Goal: Information Seeking & Learning: Find specific fact

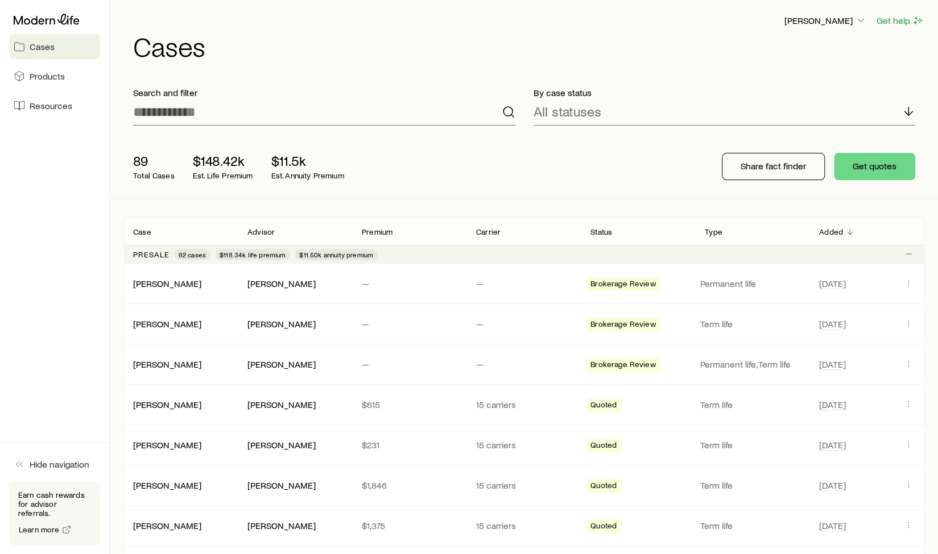
click at [706, 49] on h1 "Cases" at bounding box center [528, 45] width 791 height 27
click at [45, 80] on span "Products" at bounding box center [47, 76] width 35 height 11
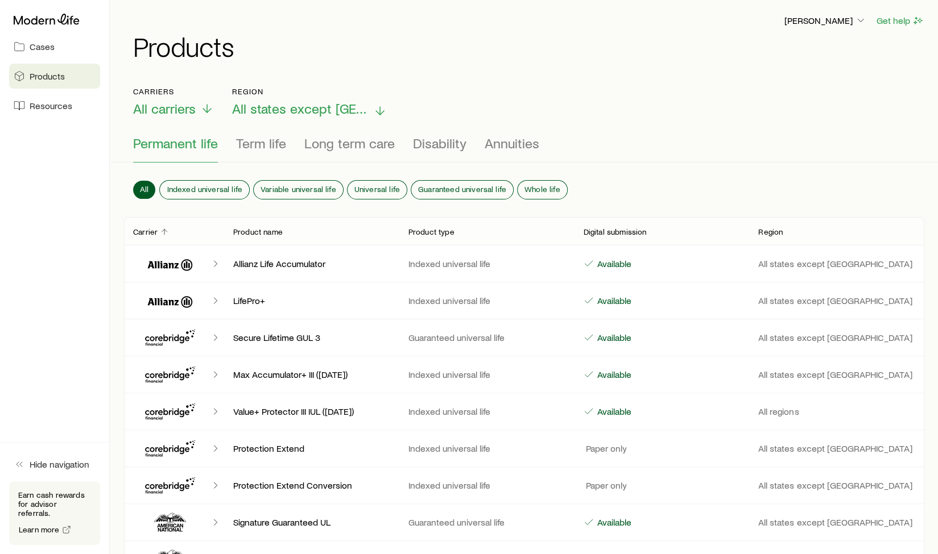
click at [272, 107] on span "All states except [GEOGRAPHIC_DATA]" at bounding box center [300, 109] width 136 height 16
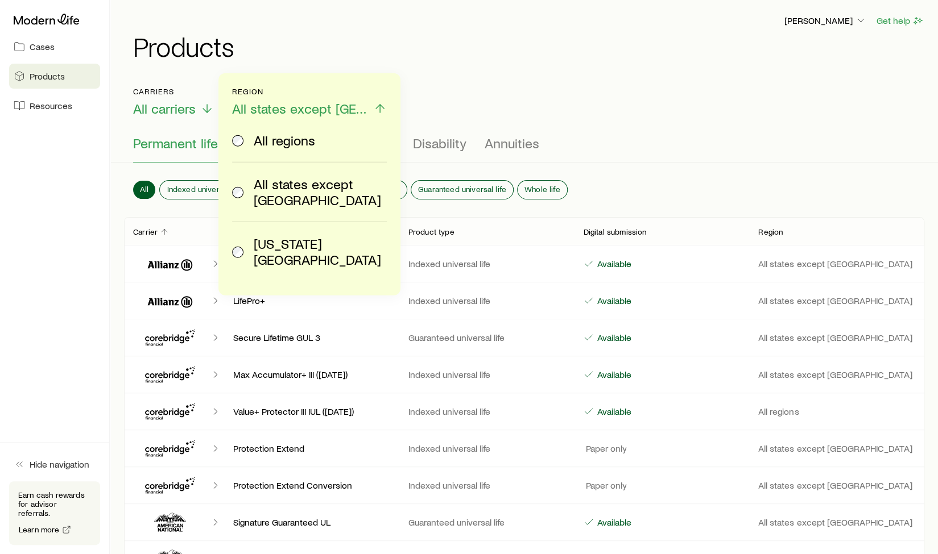
click at [256, 236] on span "[US_STATE][GEOGRAPHIC_DATA]" at bounding box center [318, 252] width 129 height 32
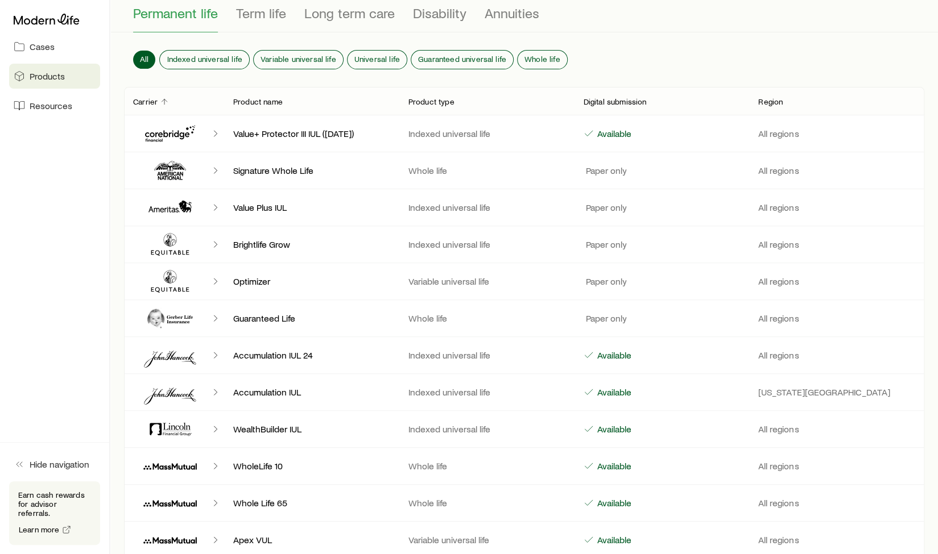
scroll to position [131, 0]
click at [505, 9] on span "Annuities" at bounding box center [511, 13] width 55 height 16
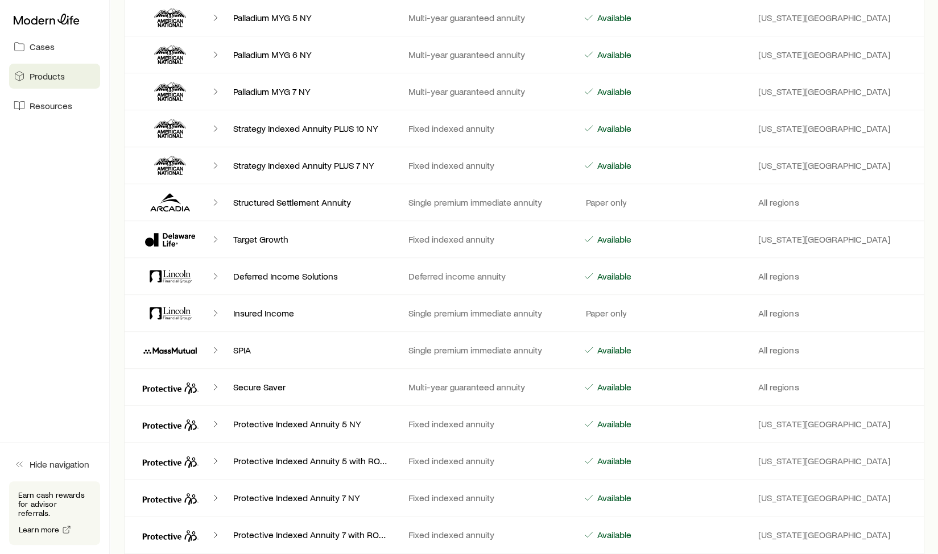
scroll to position [577, 0]
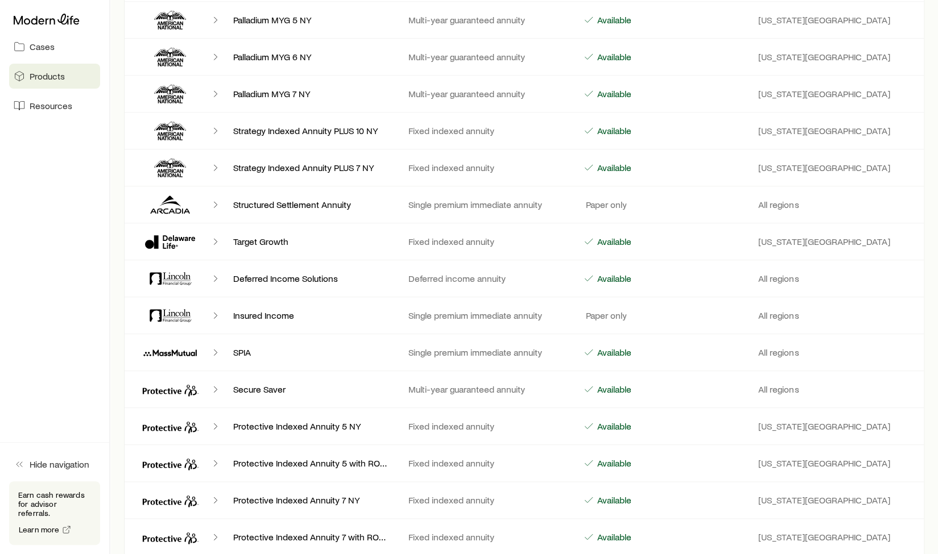
click at [173, 237] on icon "Client cases" at bounding box center [173, 238] width 1 height 6
click at [217, 239] on icon "Client cases" at bounding box center [215, 241] width 11 height 11
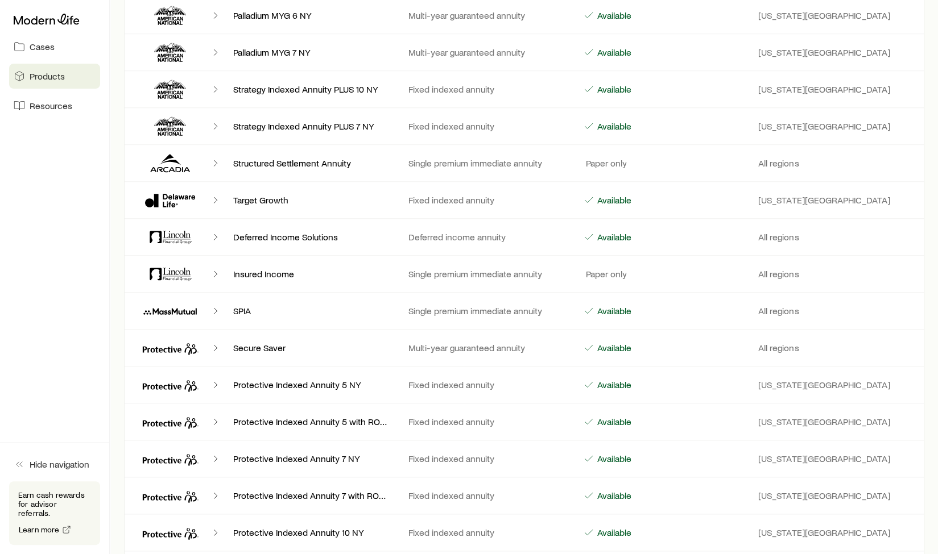
scroll to position [619, 0]
click at [171, 196] on icon "Client cases" at bounding box center [170, 199] width 68 height 27
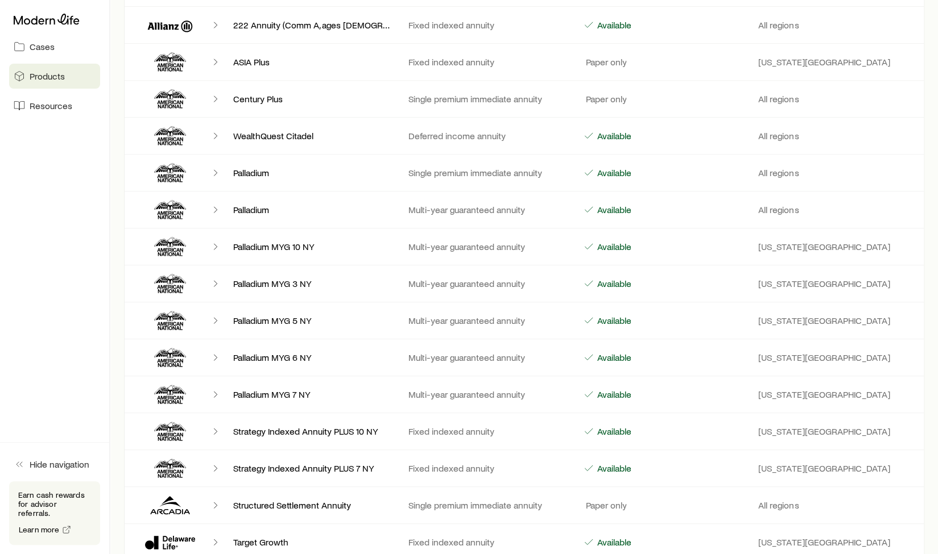
scroll to position [0, 0]
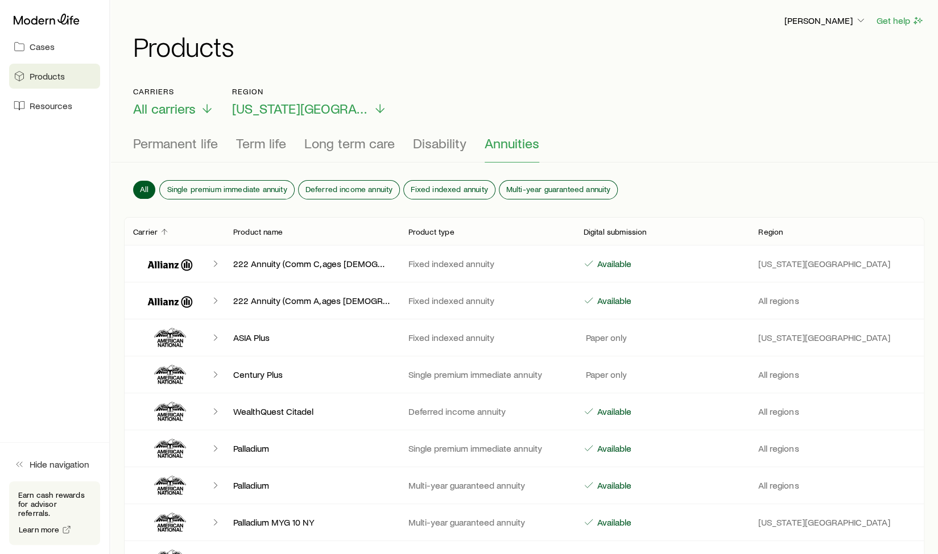
click at [267, 142] on span "Term life" at bounding box center [261, 143] width 50 height 16
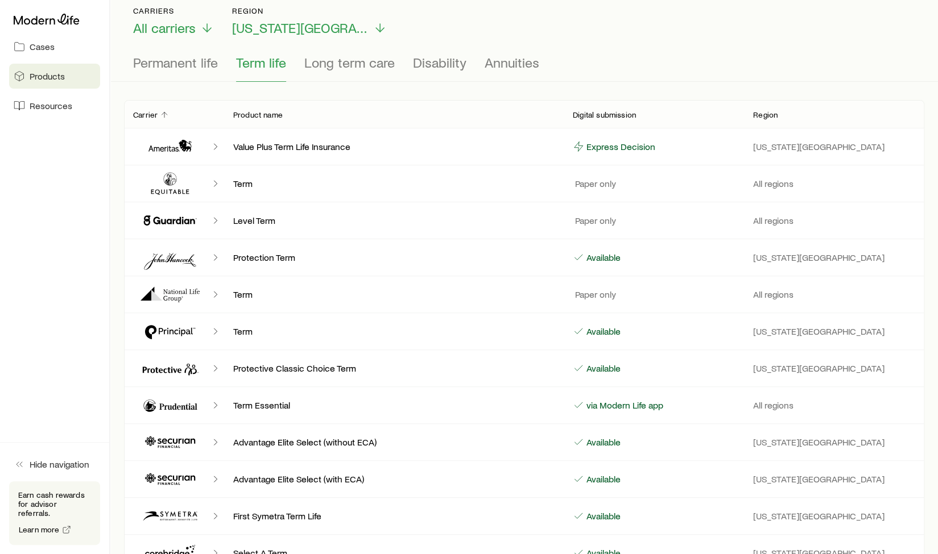
scroll to position [88, 0]
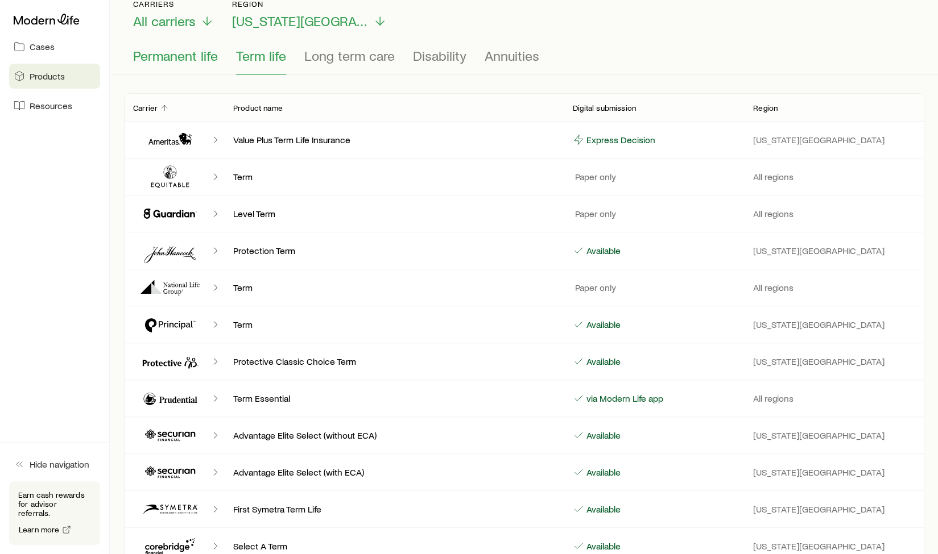
click at [179, 52] on span "Permanent life" at bounding box center [175, 56] width 85 height 16
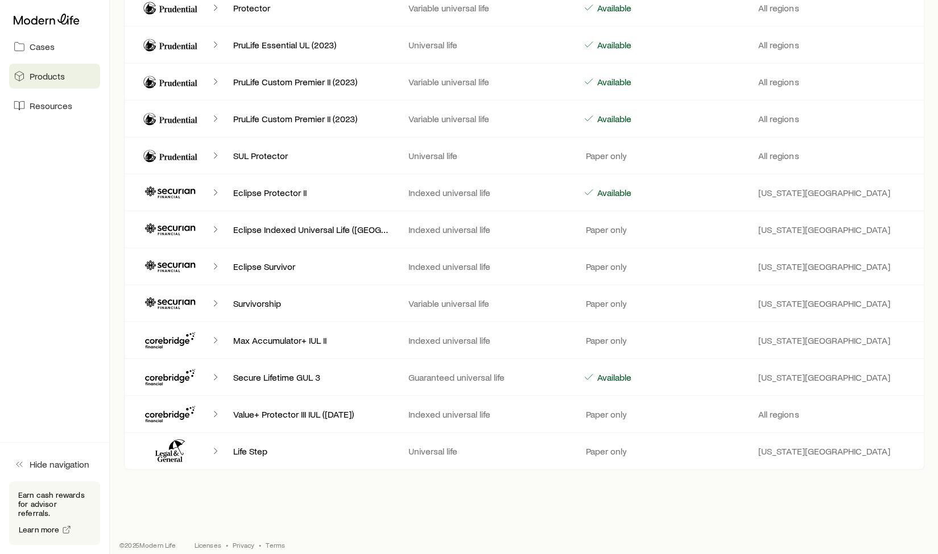
scroll to position [1733, 0]
click at [314, 262] on p "Eclipse Survivor" at bounding box center [311, 267] width 157 height 11
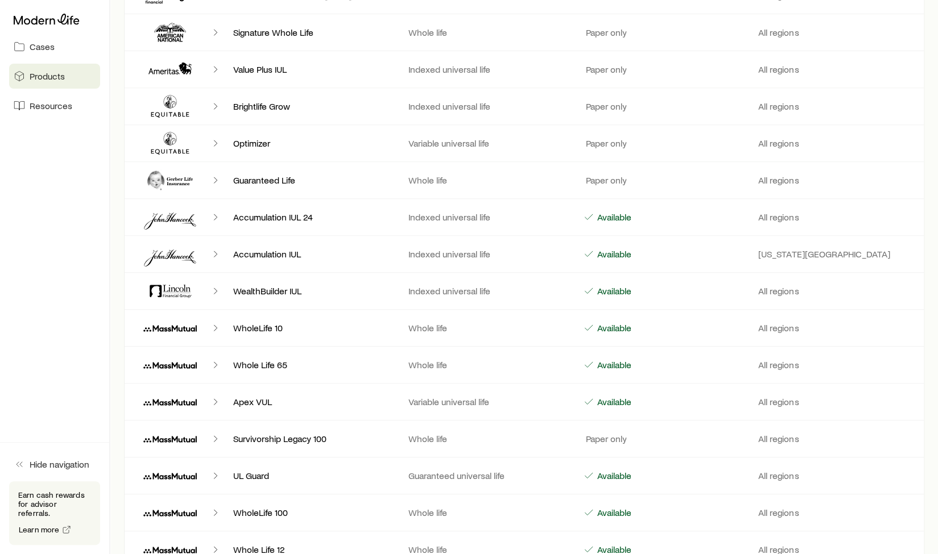
scroll to position [0, 0]
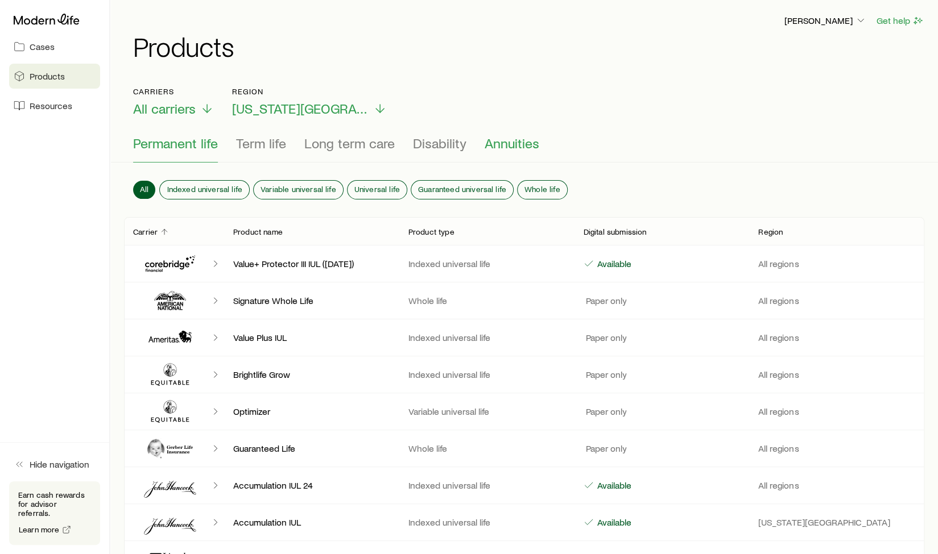
click at [526, 145] on span "Annuities" at bounding box center [511, 143] width 55 height 16
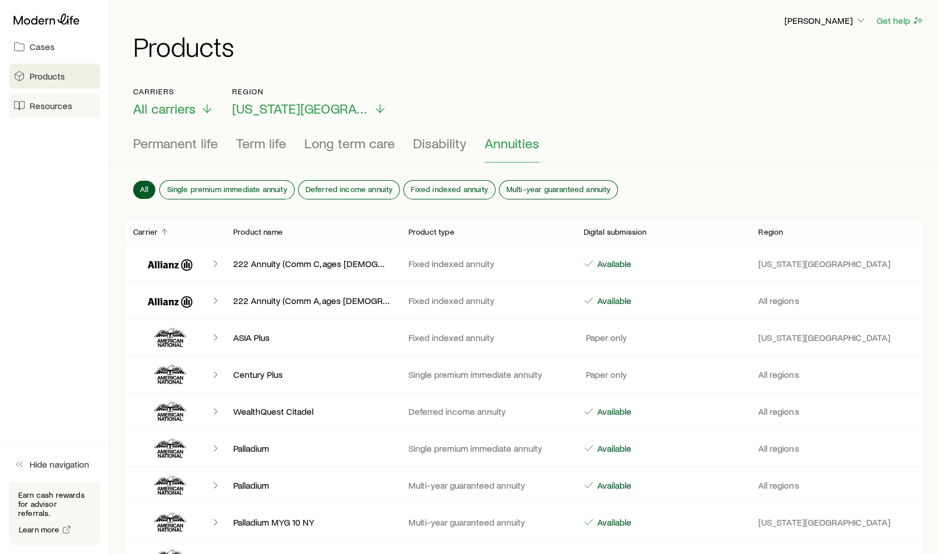
click at [45, 106] on span "Resources" at bounding box center [51, 105] width 43 height 11
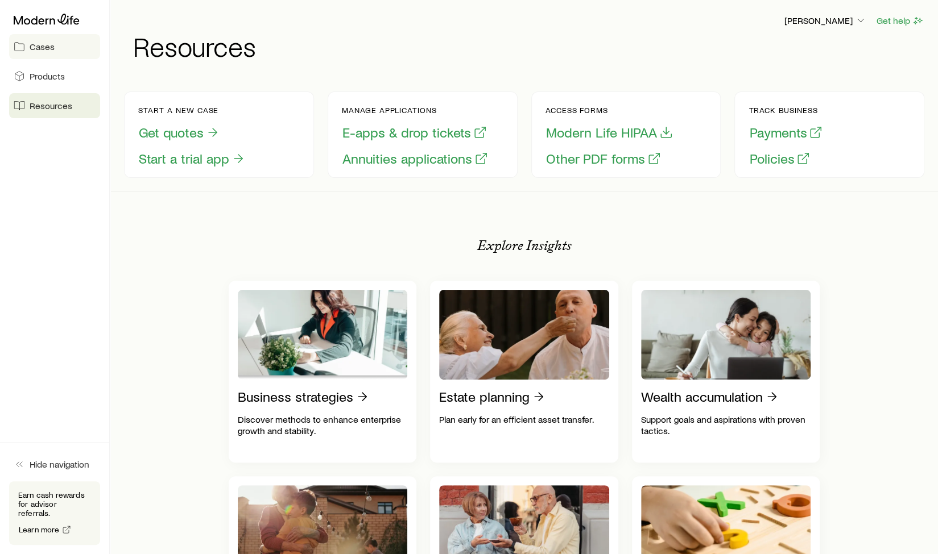
click at [32, 49] on span "Cases" at bounding box center [42, 46] width 25 height 11
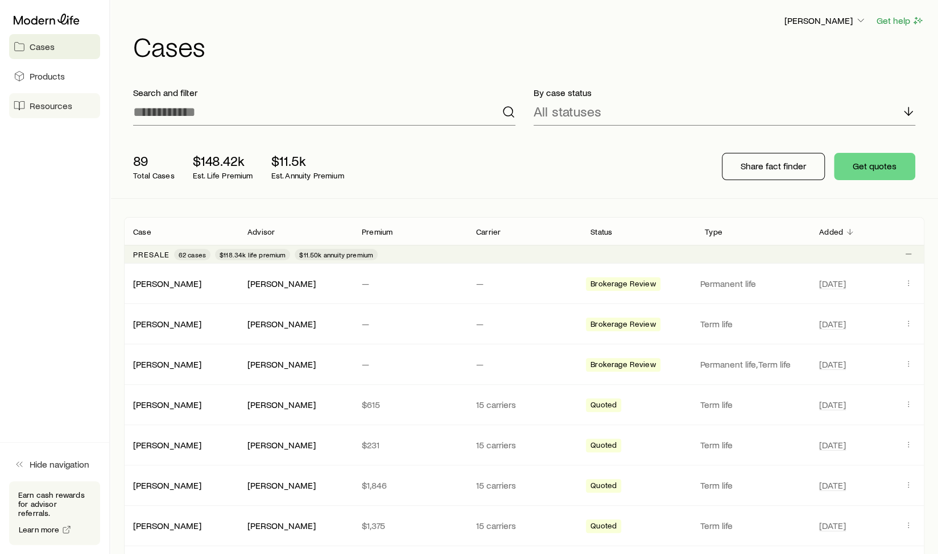
click at [48, 102] on span "Resources" at bounding box center [51, 105] width 43 height 11
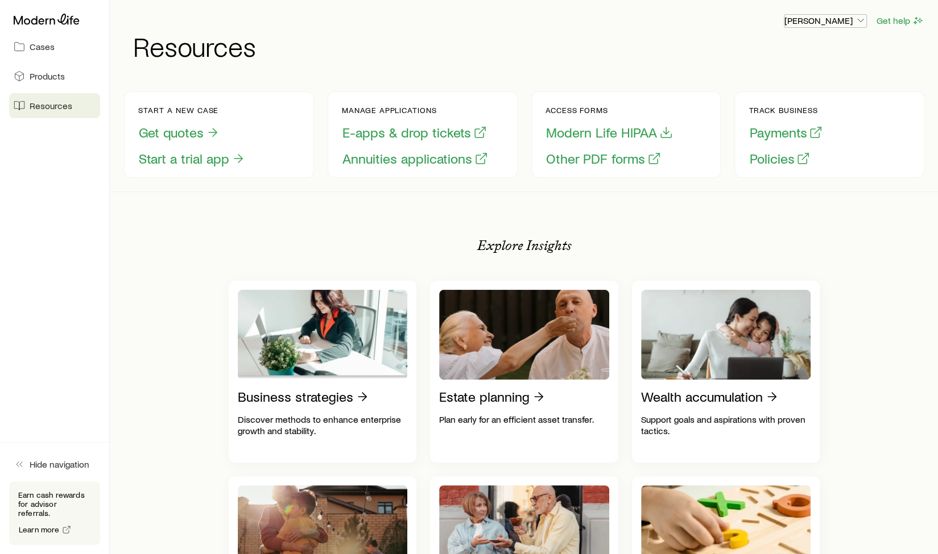
click at [861, 22] on polyline "button" at bounding box center [861, 20] width 6 height 3
click at [808, 76] on span "Commission schedule" at bounding box center [800, 76] width 88 height 11
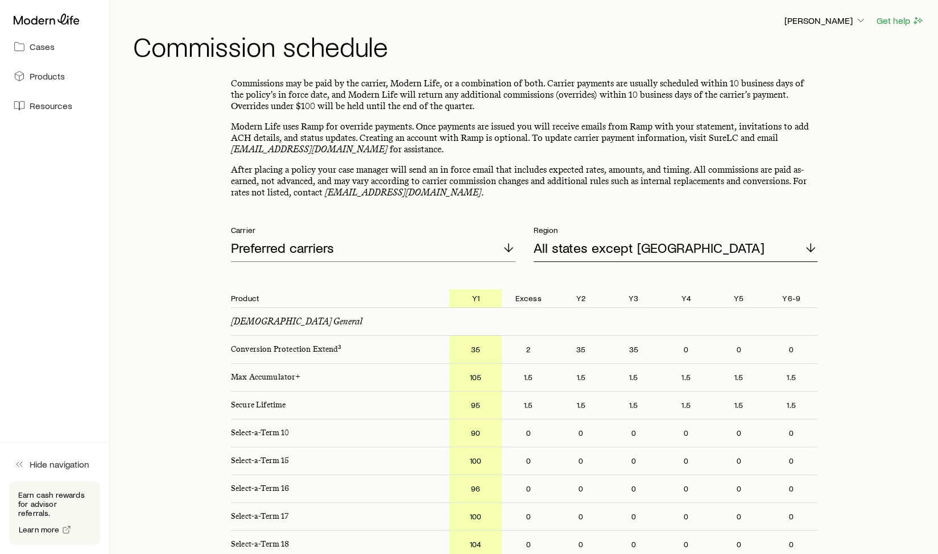
click at [726, 248] on div "All states except [GEOGRAPHIC_DATA]" at bounding box center [675, 248] width 284 height 27
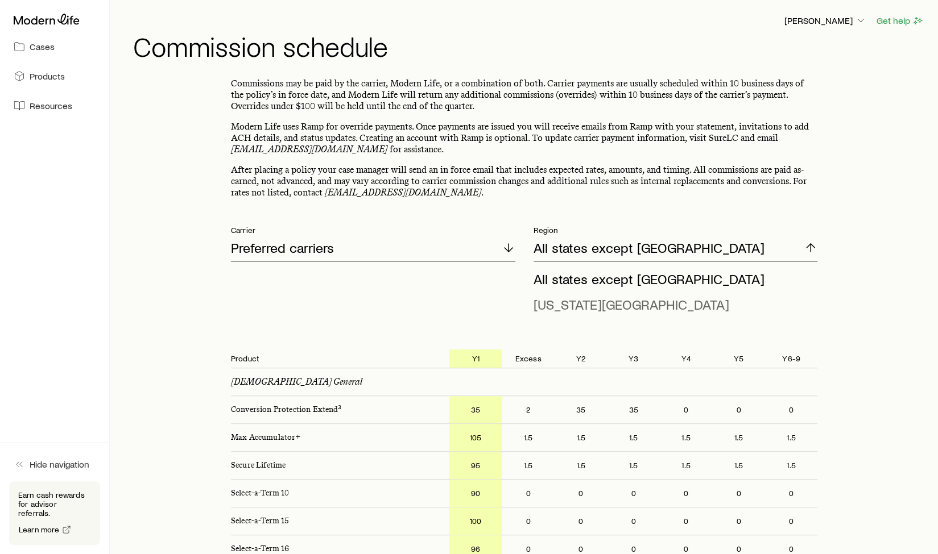
click at [595, 308] on span "[US_STATE][GEOGRAPHIC_DATA]" at bounding box center [631, 304] width 196 height 16
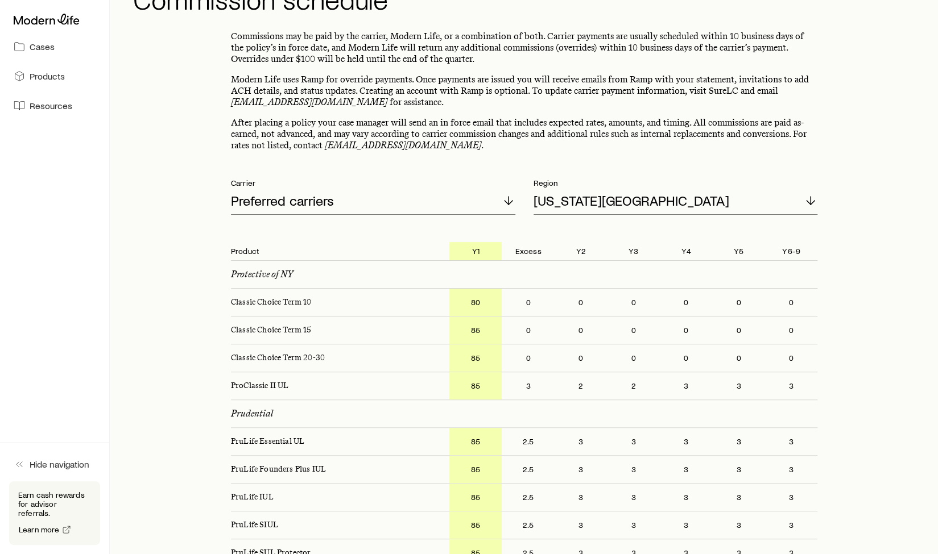
scroll to position [49, 0]
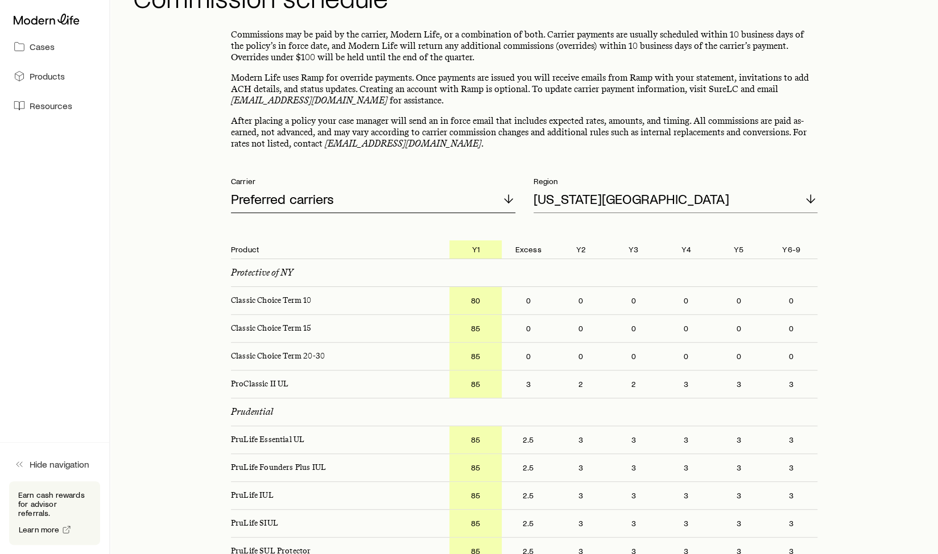
click at [506, 197] on icon at bounding box center [509, 199] width 14 height 14
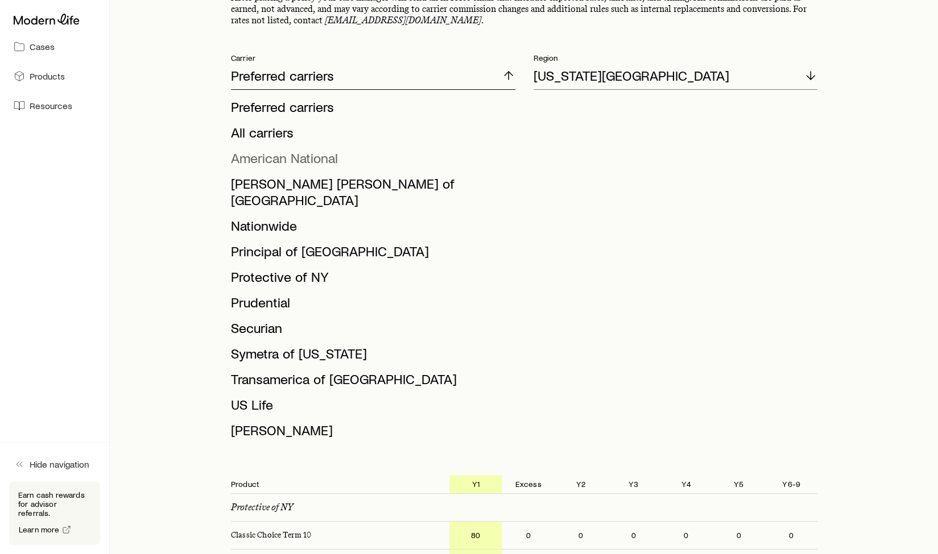
scroll to position [0, 0]
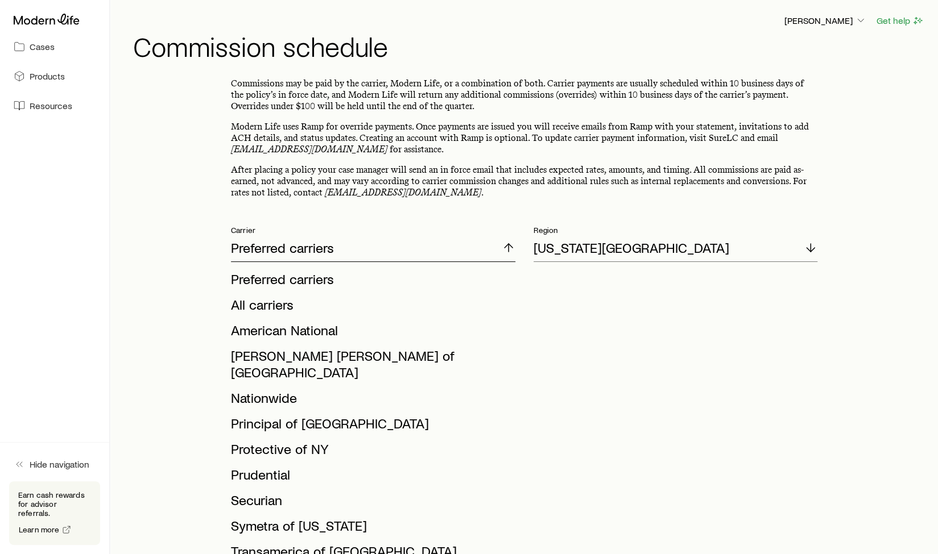
click at [499, 250] on div "Preferred carriers" at bounding box center [373, 248] width 284 height 27
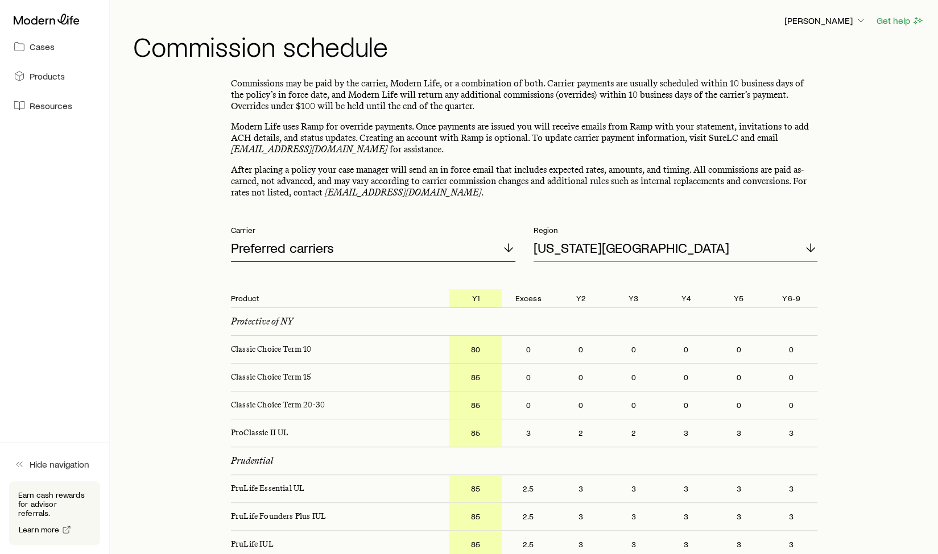
click at [502, 256] on div "Preferred carriers" at bounding box center [373, 248] width 284 height 27
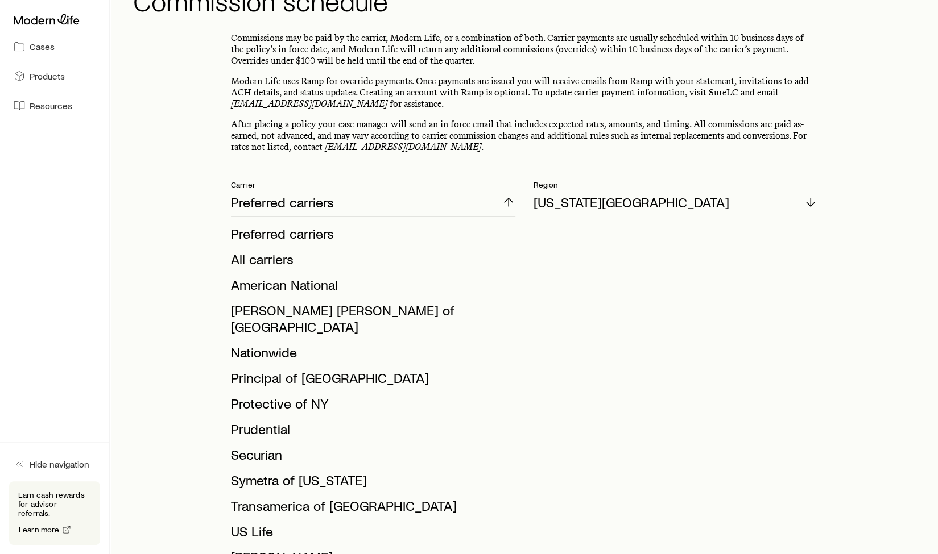
scroll to position [49, 0]
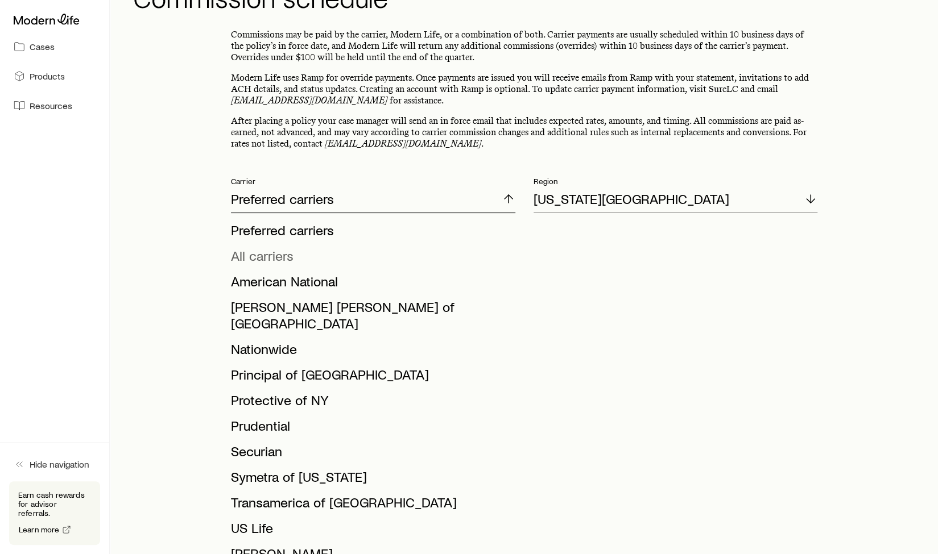
click at [278, 256] on span "All carriers" at bounding box center [262, 255] width 63 height 16
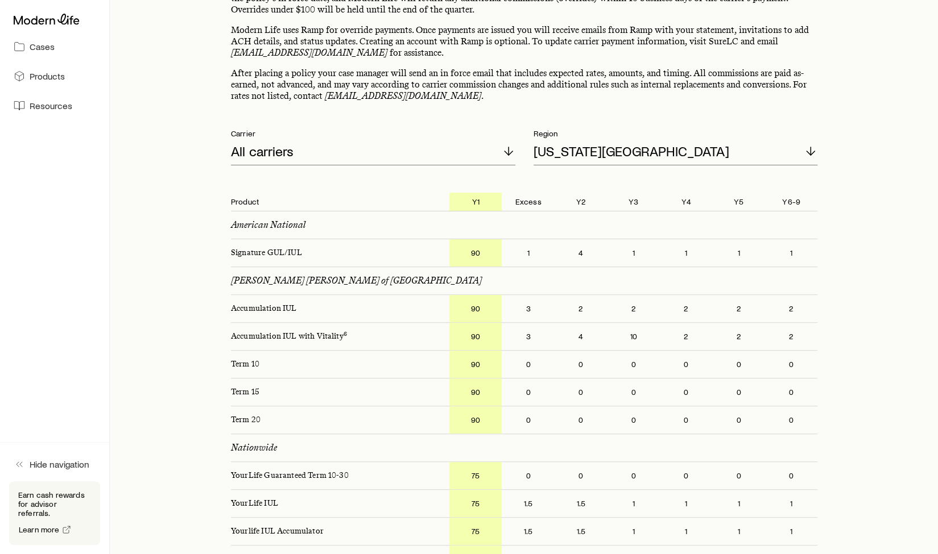
scroll to position [0, 0]
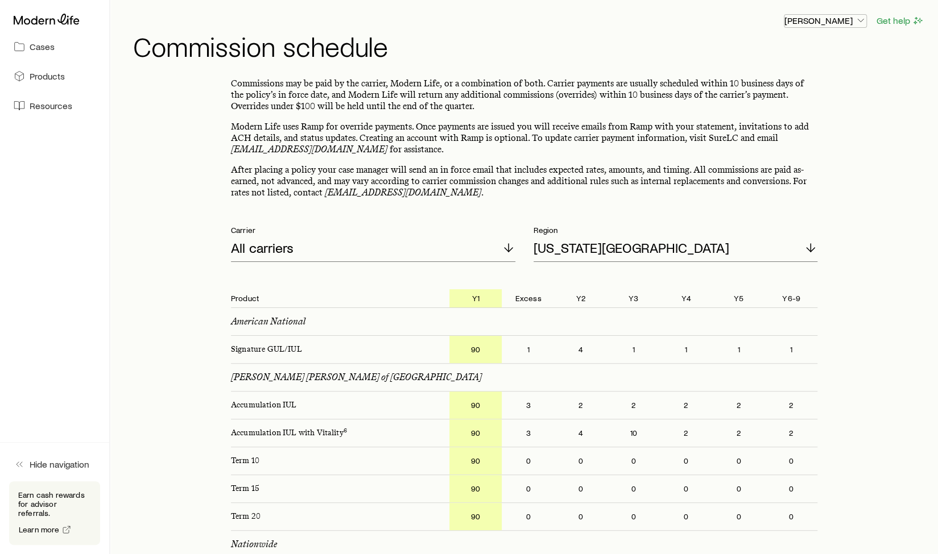
click at [851, 20] on p "[PERSON_NAME]" at bounding box center [825, 20] width 82 height 11
click at [643, 49] on h1 "Commission schedule" at bounding box center [528, 45] width 791 height 27
click at [842, 19] on p "[PERSON_NAME]" at bounding box center [825, 20] width 82 height 11
click at [819, 79] on span "Commission schedule" at bounding box center [800, 76] width 88 height 11
click at [590, 69] on div "[PERSON_NAME] Get help Commission schedule" at bounding box center [524, 36] width 800 height 73
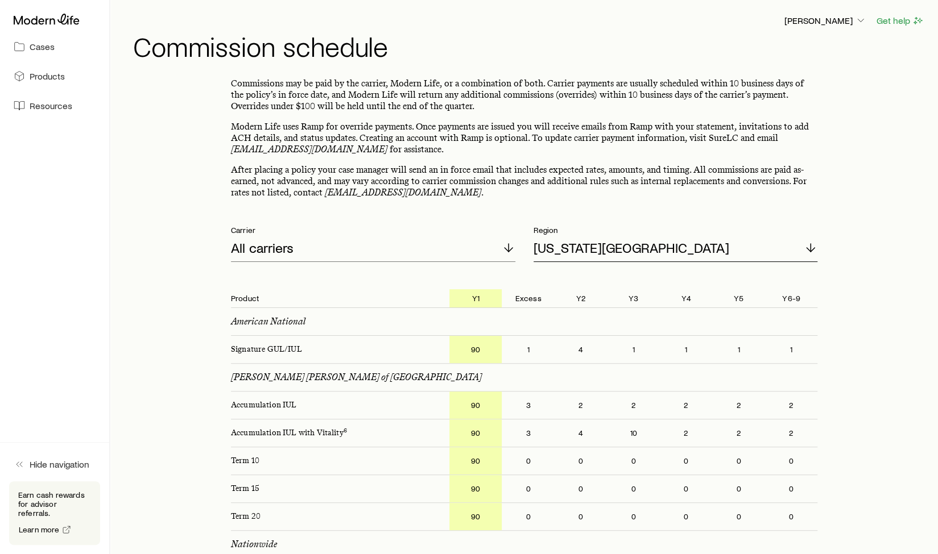
click at [737, 250] on div "[US_STATE][GEOGRAPHIC_DATA]" at bounding box center [675, 248] width 284 height 27
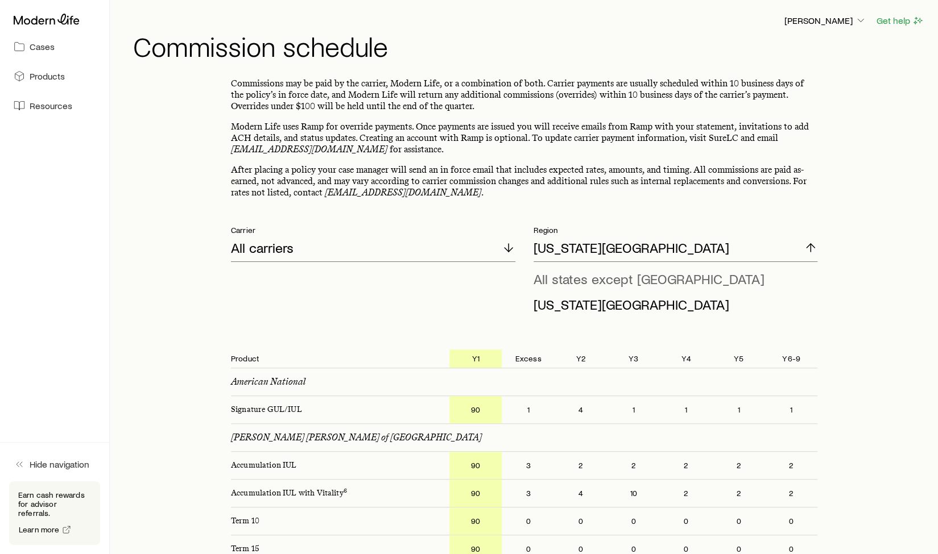
click at [595, 278] on span "All states except [GEOGRAPHIC_DATA]" at bounding box center [648, 279] width 231 height 16
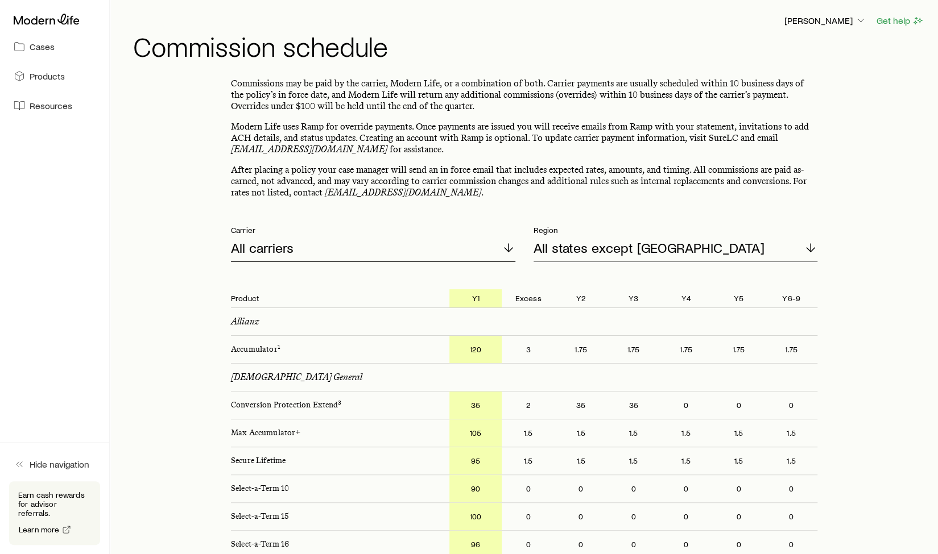
click at [512, 250] on icon at bounding box center [509, 248] width 14 height 14
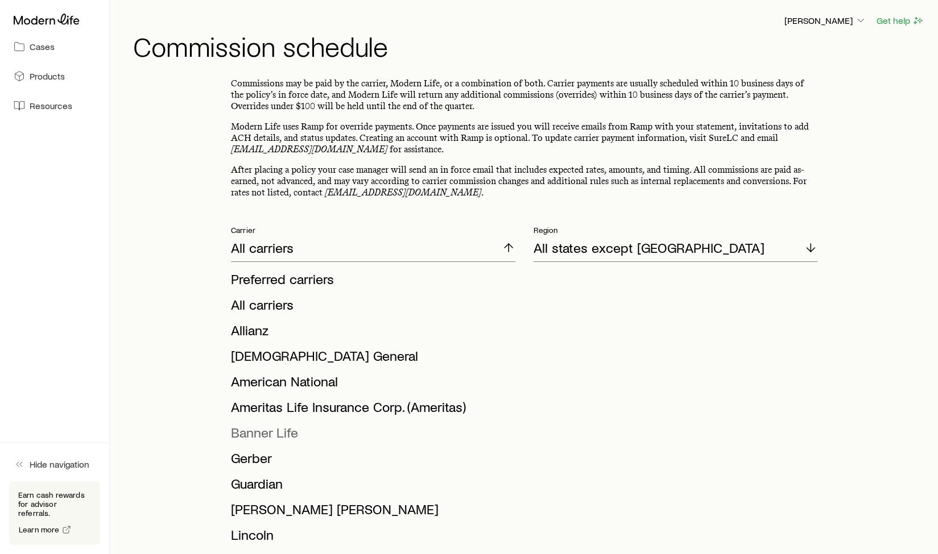
click at [276, 433] on span "Banner Life" at bounding box center [264, 432] width 67 height 16
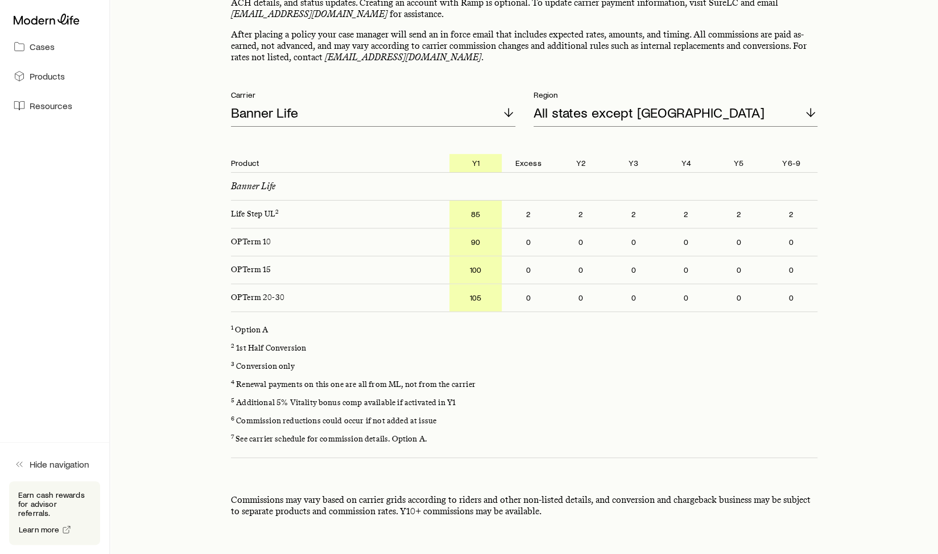
scroll to position [134, 0]
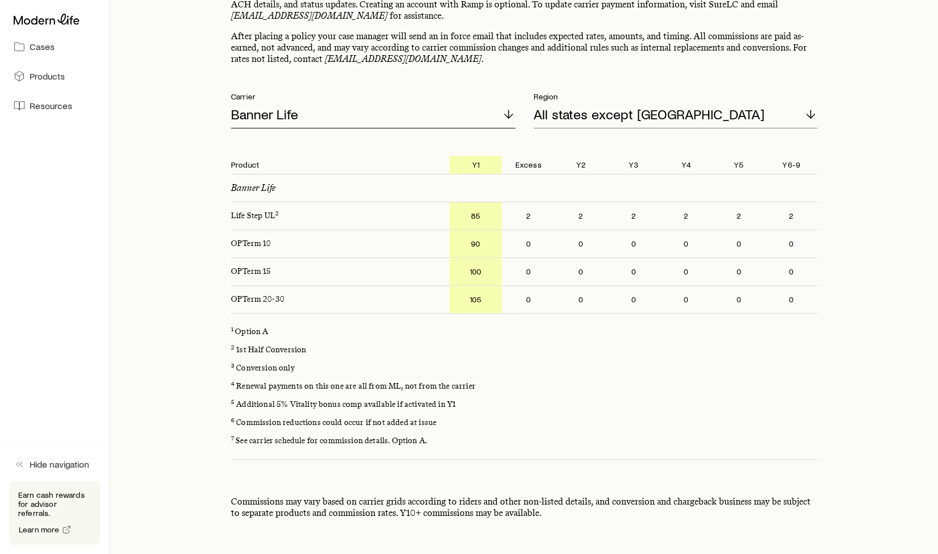
click at [508, 115] on line at bounding box center [508, 114] width 0 height 8
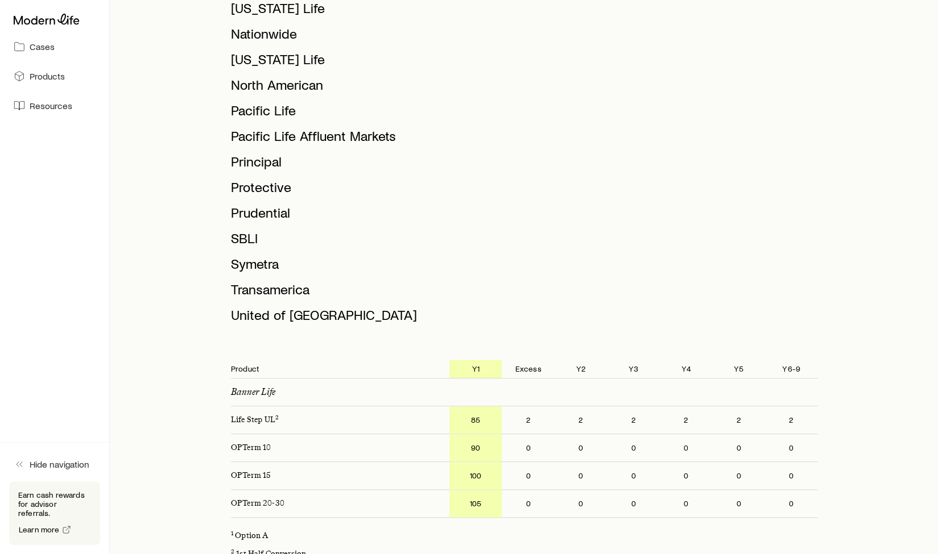
scroll to position [579, 0]
click at [259, 267] on span "Symetra" at bounding box center [255, 263] width 48 height 16
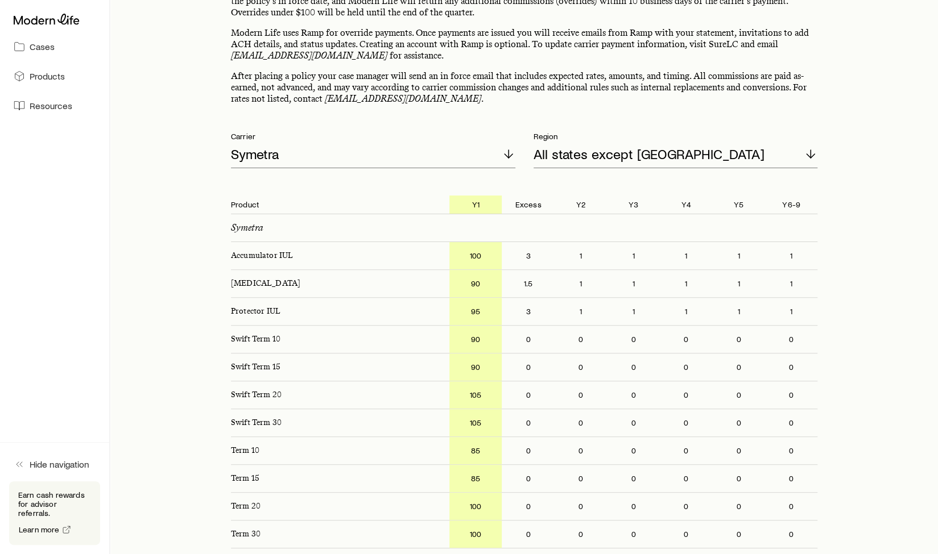
scroll to position [92, 0]
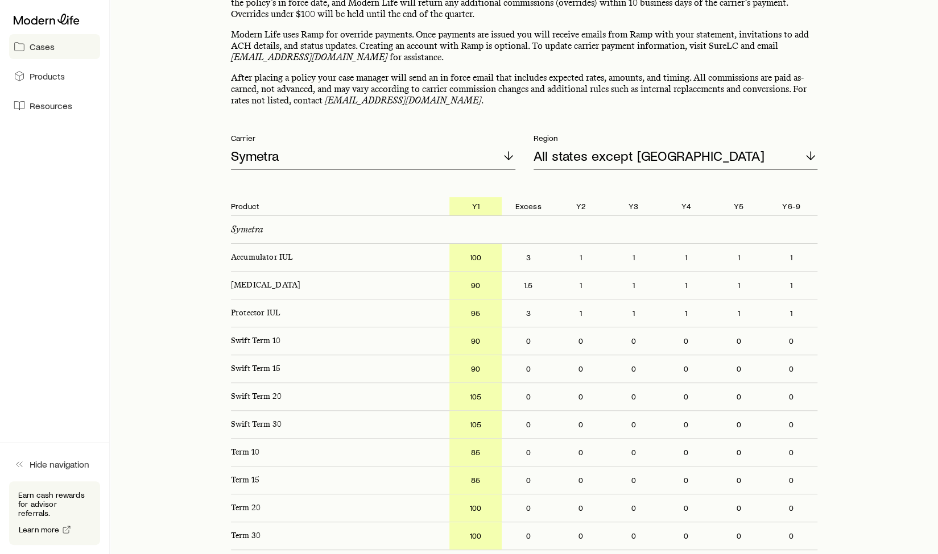
click at [24, 41] on icon at bounding box center [19, 46] width 11 height 11
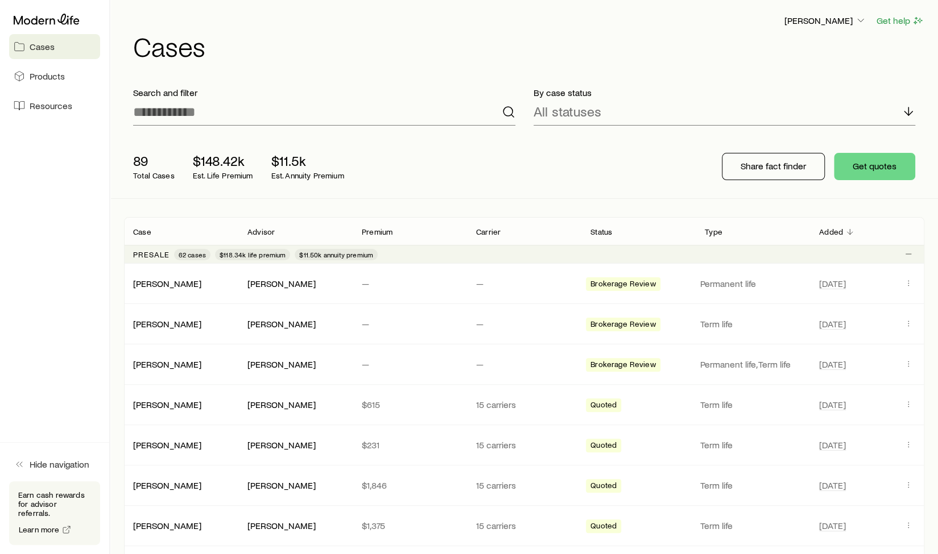
click at [83, 300] on aside "Cases Products Resources Hide navigation Earn cash rewards for advisor referral…" at bounding box center [55, 277] width 110 height 554
click at [259, 234] on p "Advisor" at bounding box center [260, 231] width 27 height 9
